Goal: Task Accomplishment & Management: Complete application form

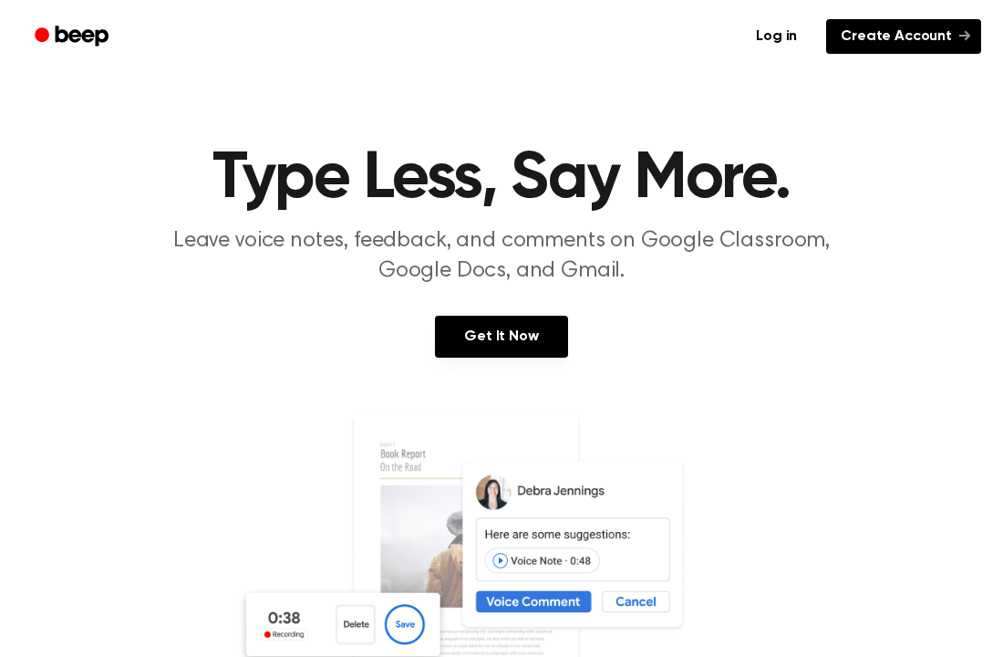
click at [906, 36] on link "Create Account" at bounding box center [904, 36] width 155 height 35
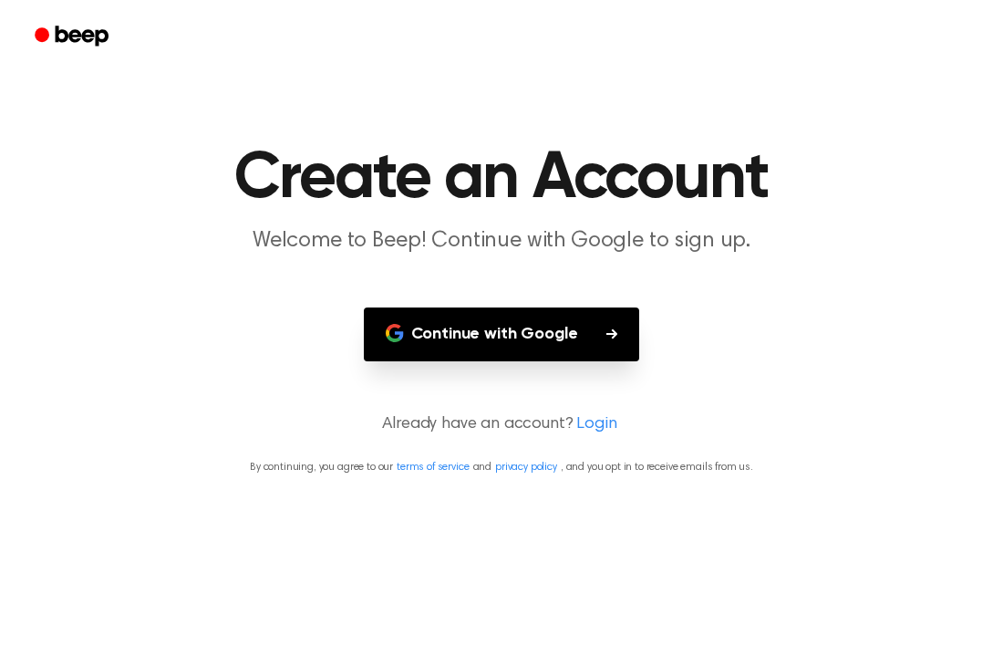
click at [610, 319] on button "Continue with Google" at bounding box center [502, 334] width 276 height 54
click at [591, 424] on link "Login" at bounding box center [597, 424] width 40 height 25
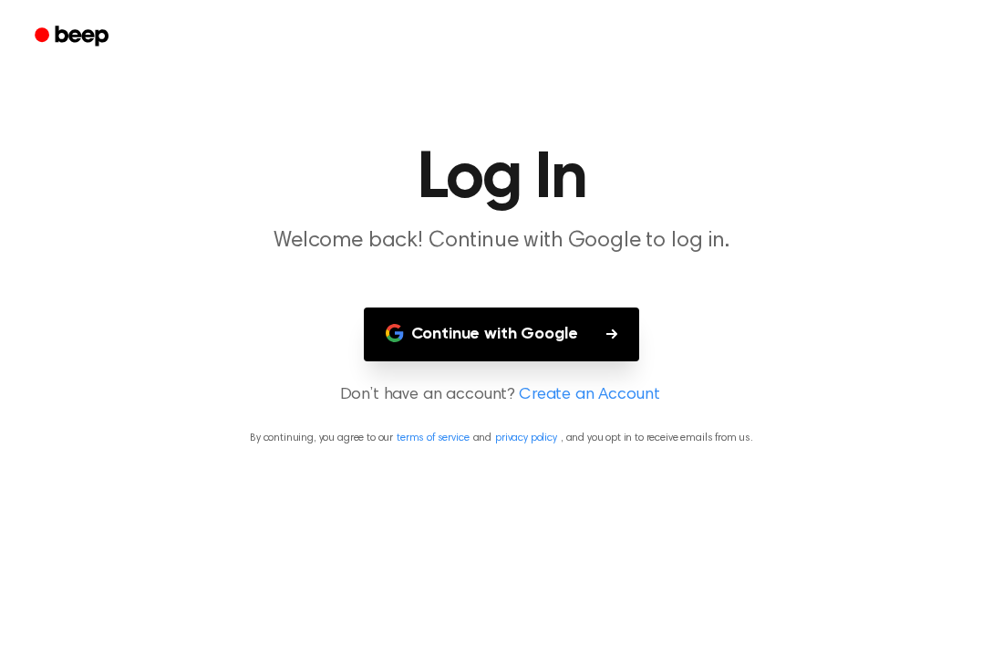
click at [594, 389] on link "Create an Account" at bounding box center [589, 395] width 140 height 25
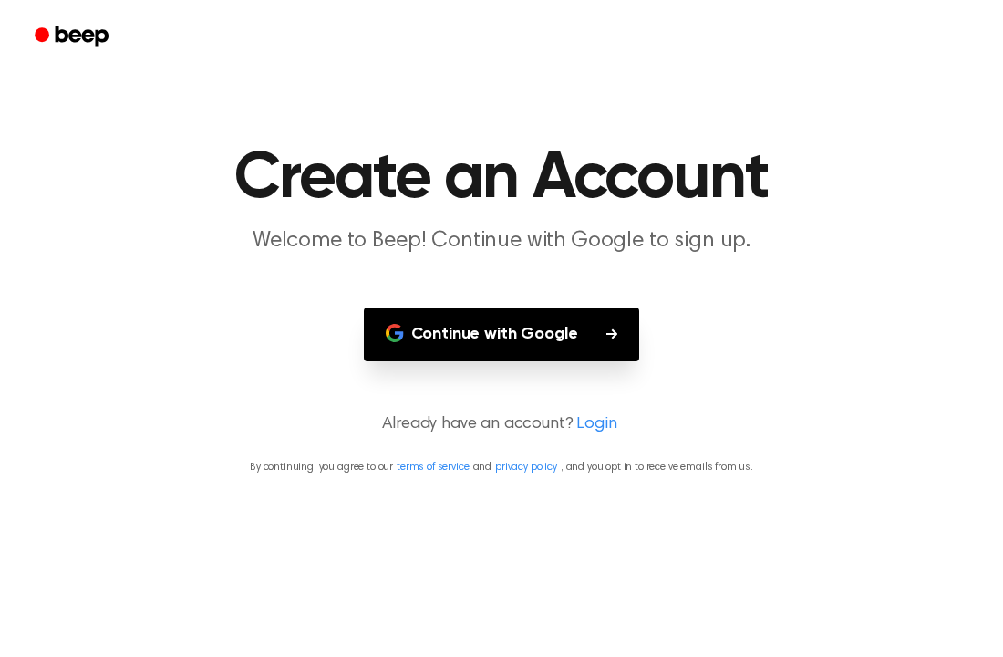
click at [561, 355] on button "Continue with Google" at bounding box center [502, 334] width 276 height 54
